Goal: Task Accomplishment & Management: Complete application form

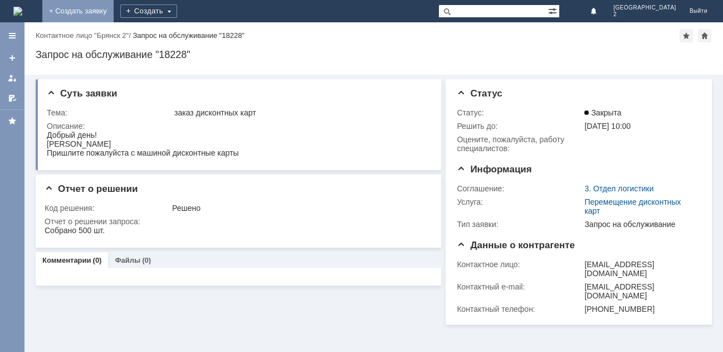
click at [114, 8] on link "+ Создать заявку" at bounding box center [77, 11] width 71 height 22
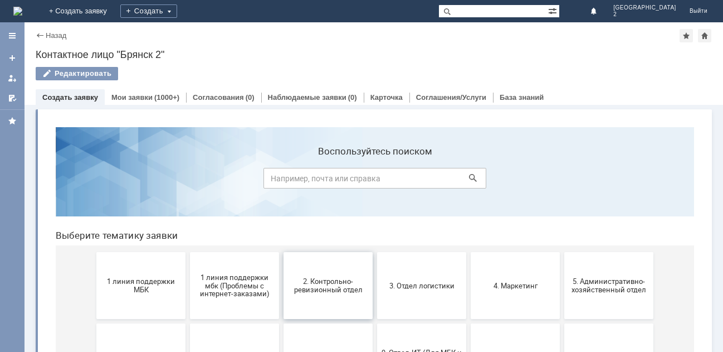
click at [335, 285] on span "2. Контрольно-ревизионный отдел" at bounding box center [328, 285] width 82 height 17
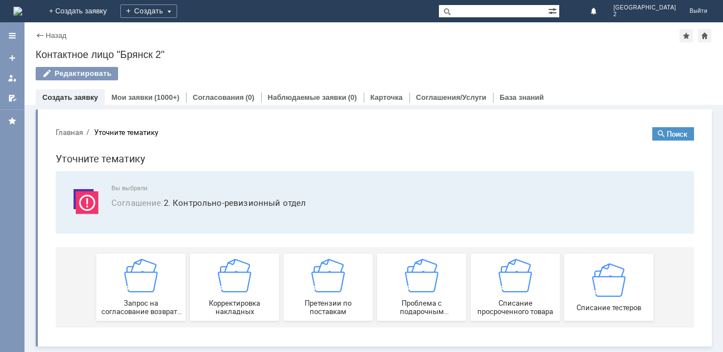
click at [593, 293] on img at bounding box center [608, 279] width 33 height 33
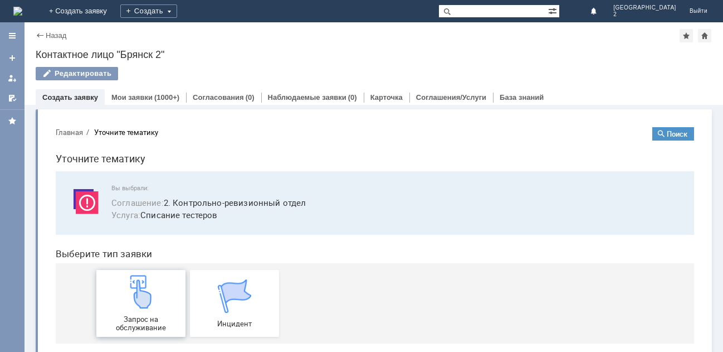
click at [145, 300] on img at bounding box center [140, 291] width 33 height 33
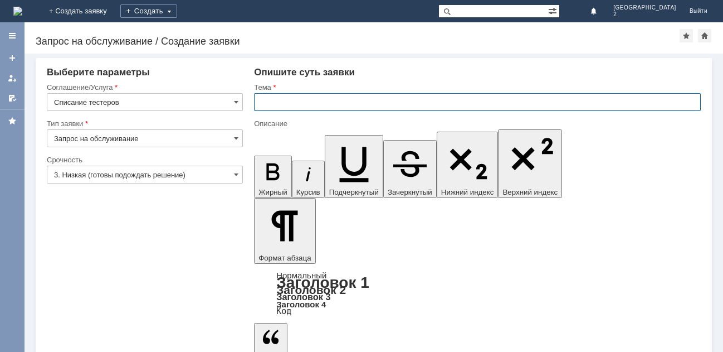
click at [271, 105] on input "text" at bounding box center [477, 102] width 447 height 18
type input "списание тестеров Бр2"
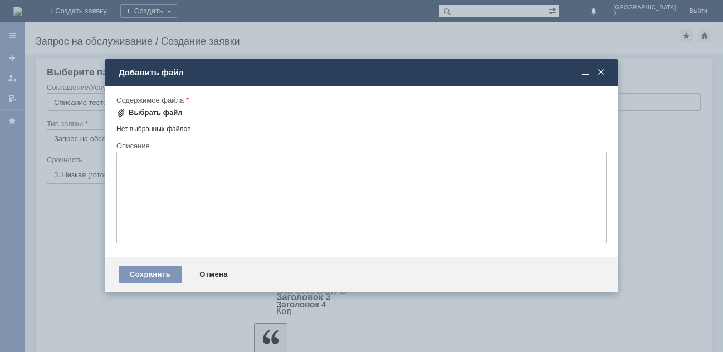
click at [158, 110] on div "Выбрать файл" at bounding box center [156, 112] width 54 height 9
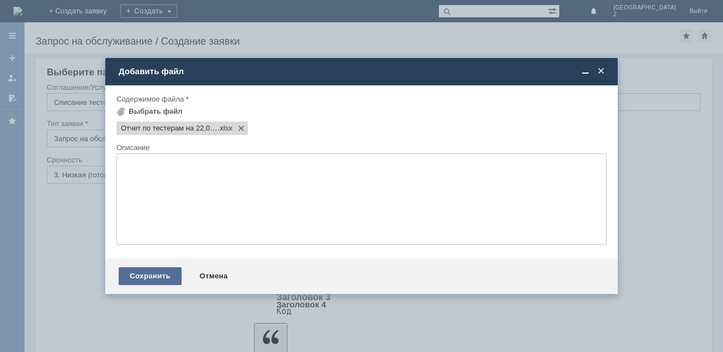
click at [145, 281] on div "Сохранить" at bounding box center [150, 276] width 63 height 18
